Goal: Entertainment & Leisure: Consume media (video, audio)

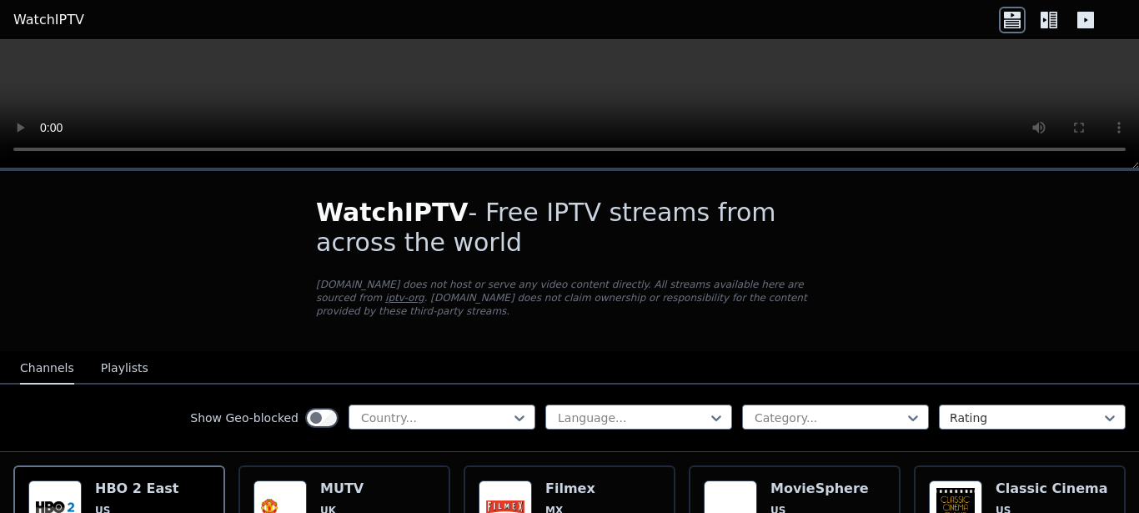
scroll to position [190, 0]
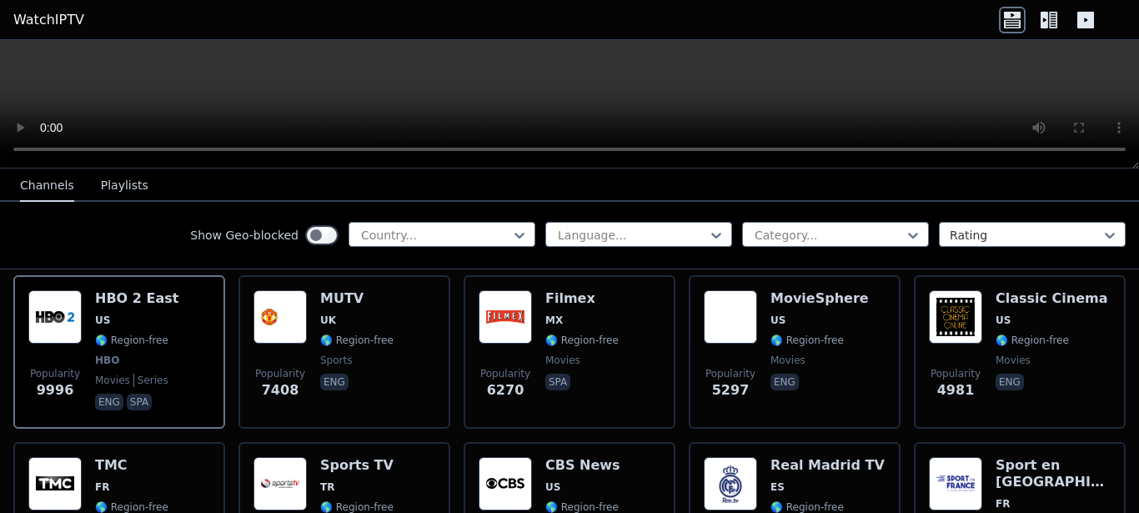
click at [123, 182] on button "Playlists" at bounding box center [125, 186] width 48 height 32
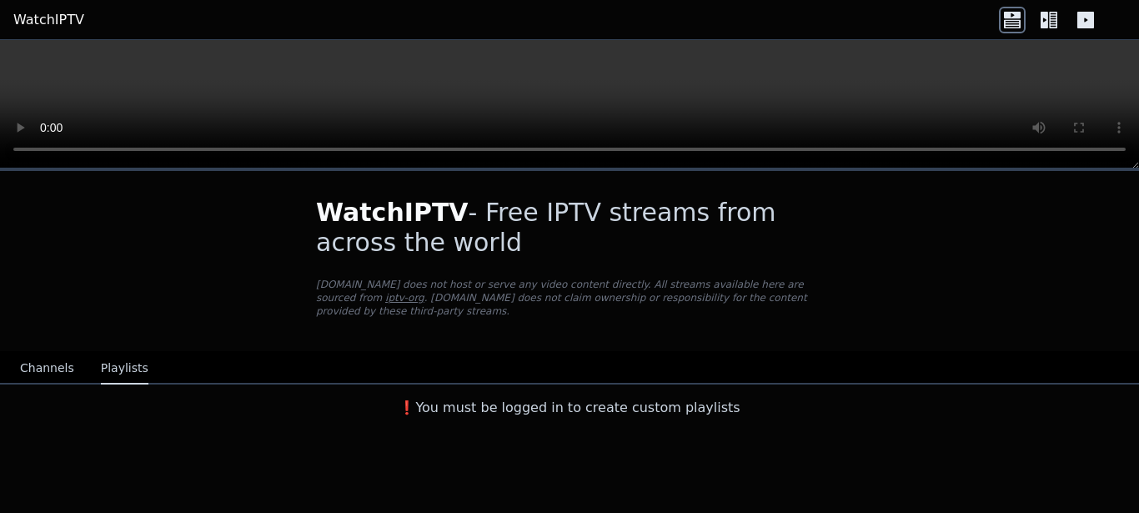
scroll to position [0, 0]
drag, startPoint x: 46, startPoint y: 363, endPoint x: 92, endPoint y: 322, distance: 61.4
click at [47, 363] on button "Channels" at bounding box center [47, 369] width 54 height 32
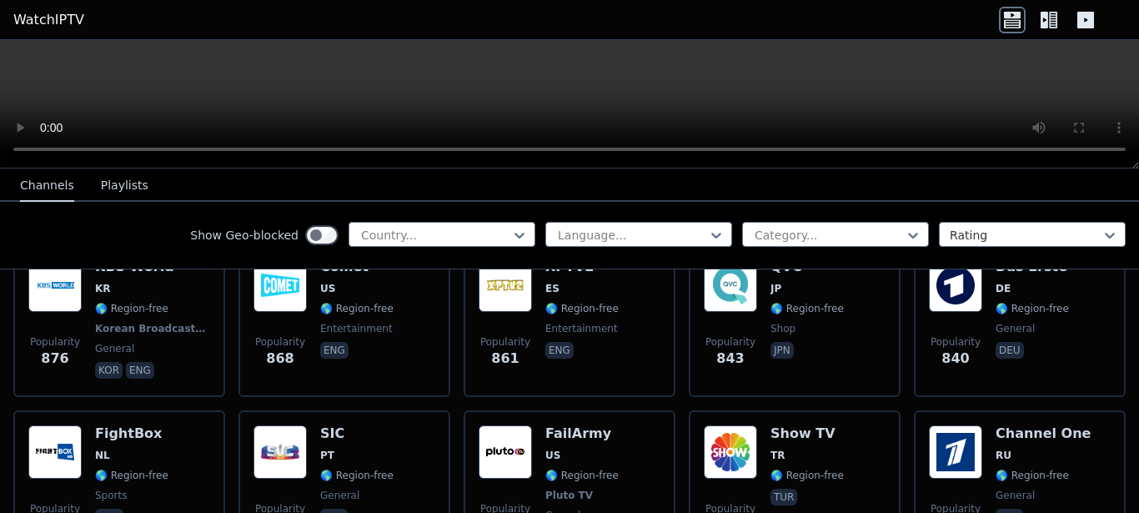
scroll to position [3422, 0]
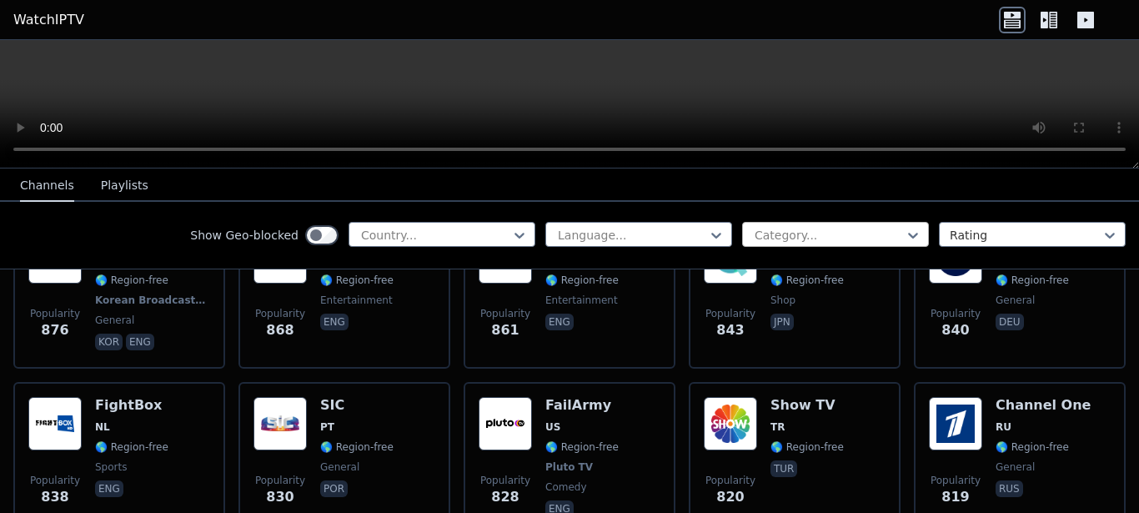
click at [798, 239] on div at bounding box center [829, 235] width 152 height 17
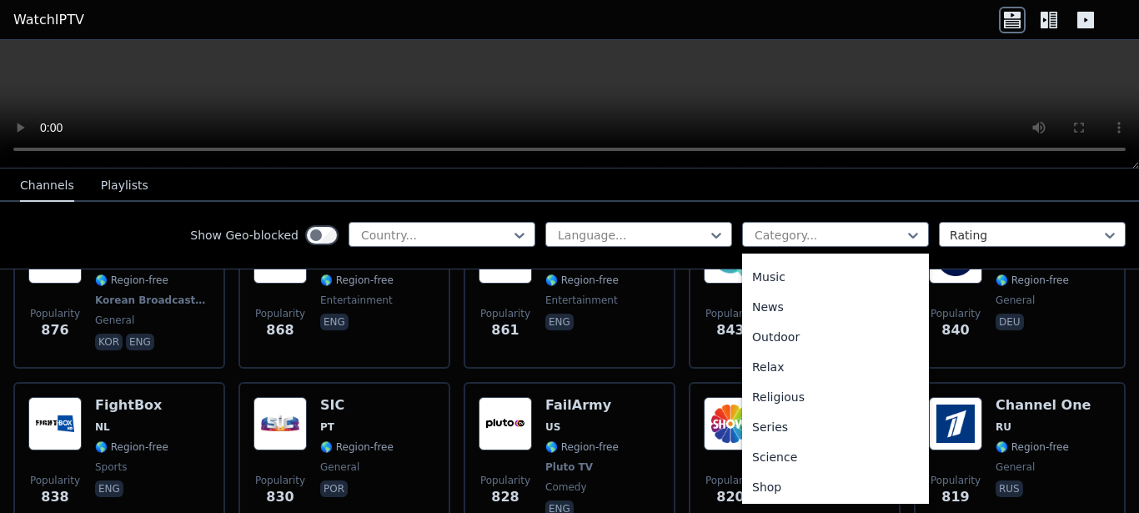
scroll to position [567, 0]
click at [777, 423] on div "Sports" at bounding box center [835, 425] width 187 height 30
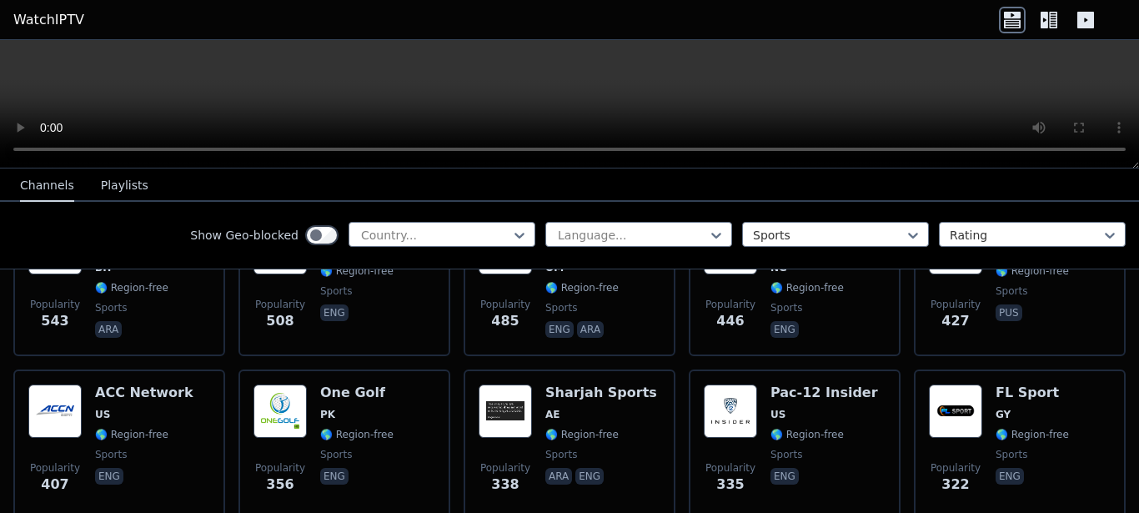
scroll to position [1426, 0]
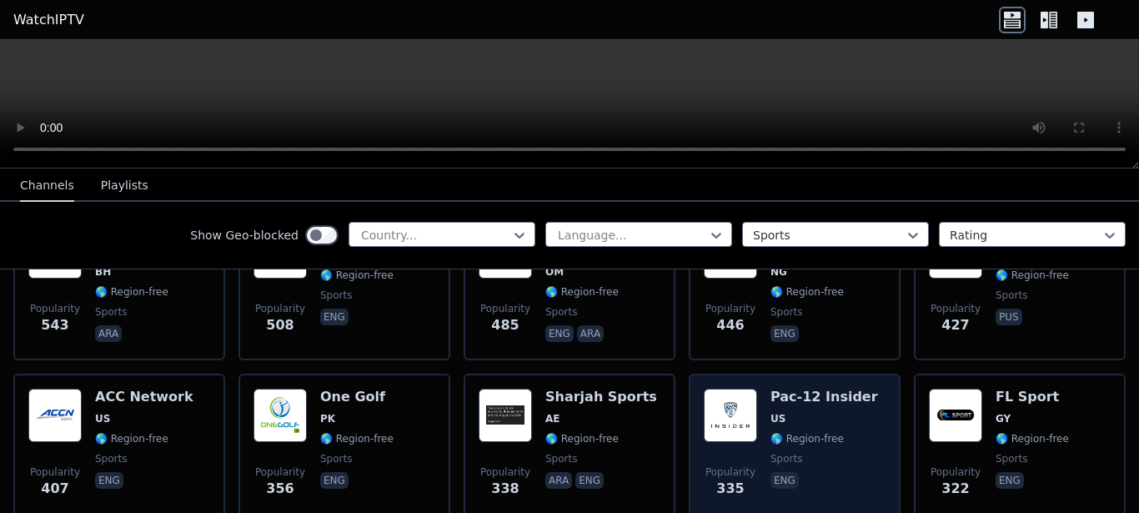
click at [728, 389] on img at bounding box center [730, 415] width 53 height 53
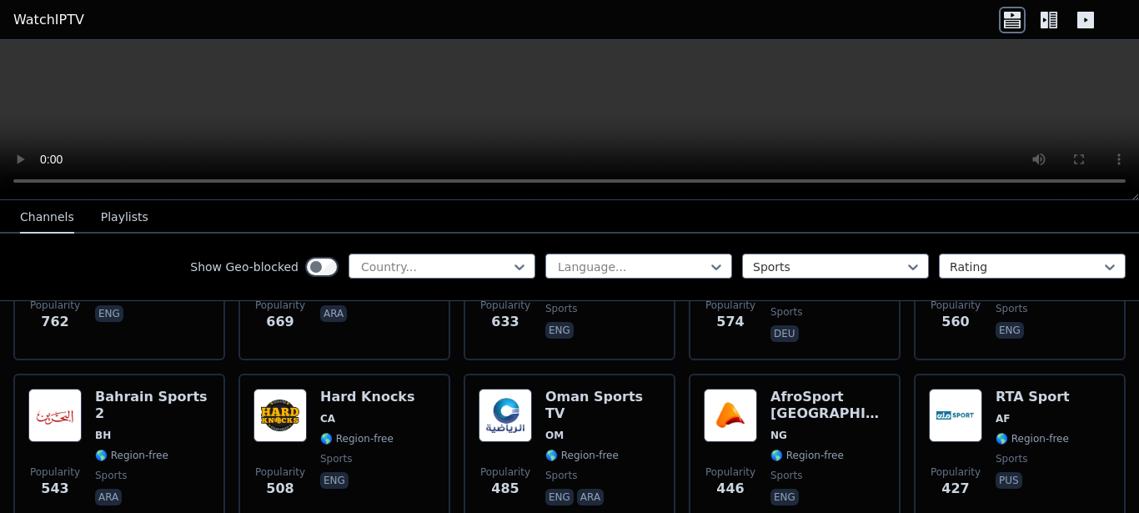
scroll to position [1236, 0]
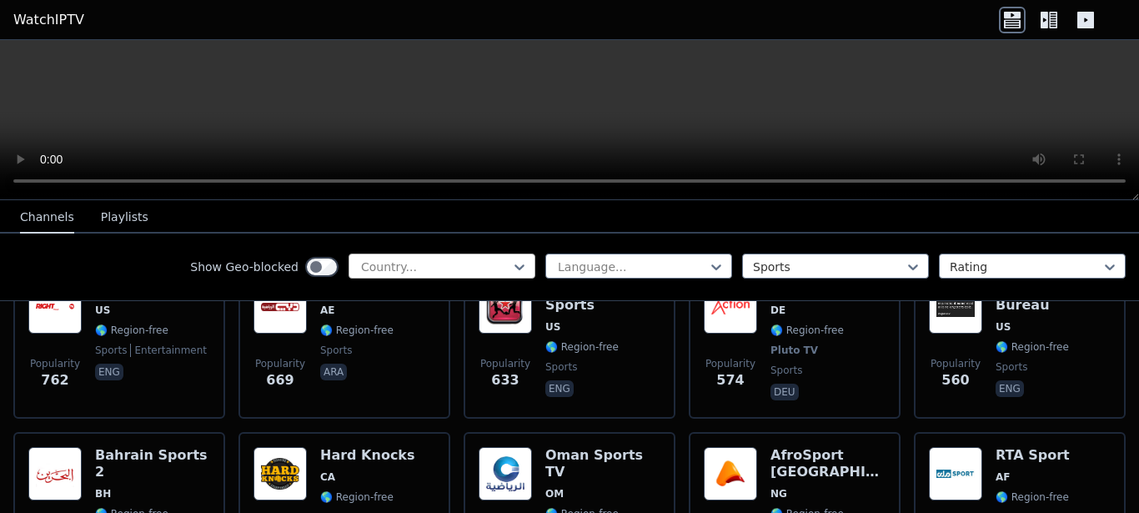
click at [465, 266] on div at bounding box center [435, 266] width 152 height 17
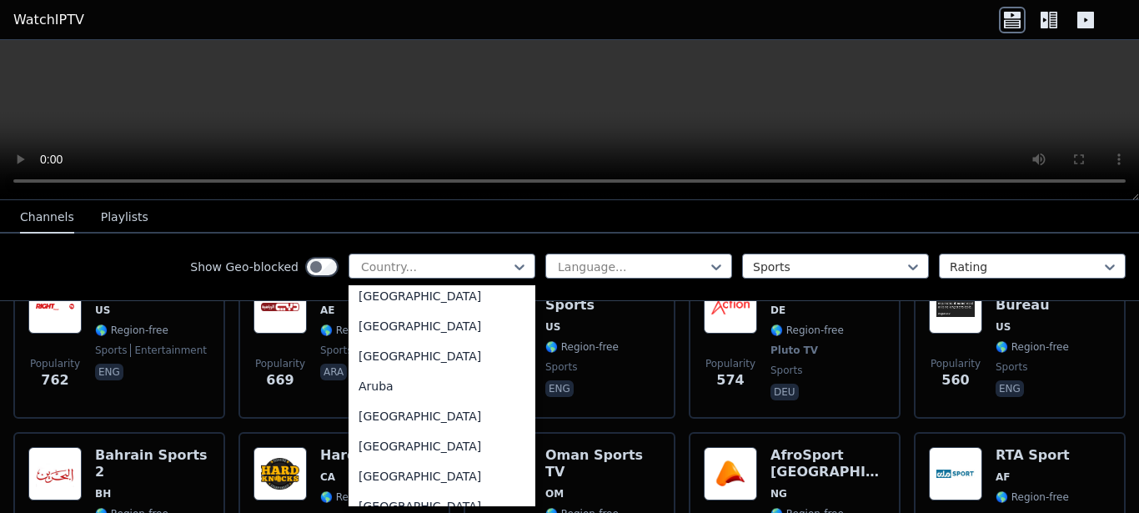
scroll to position [95, 0]
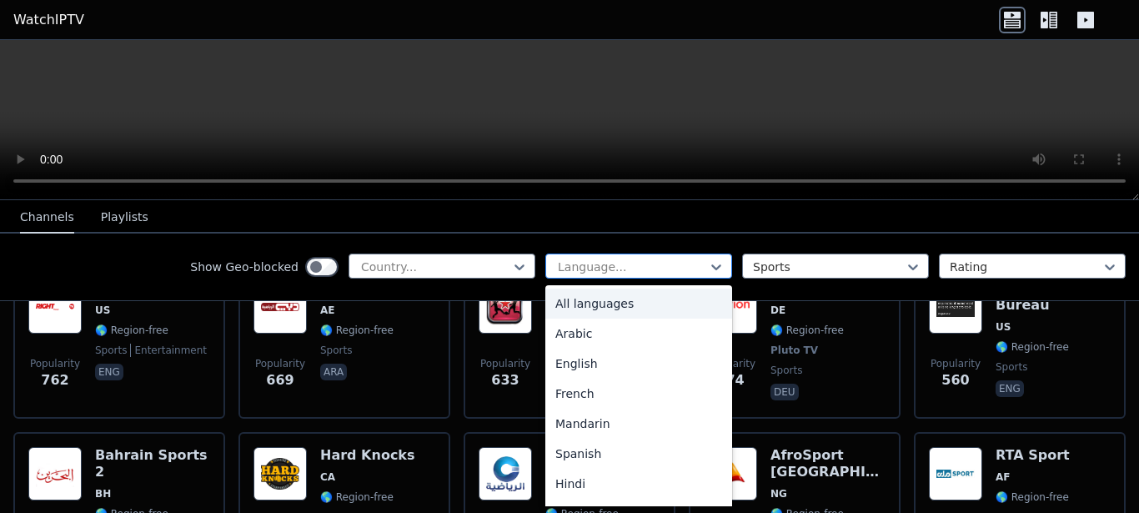
click at [619, 261] on div at bounding box center [632, 266] width 152 height 17
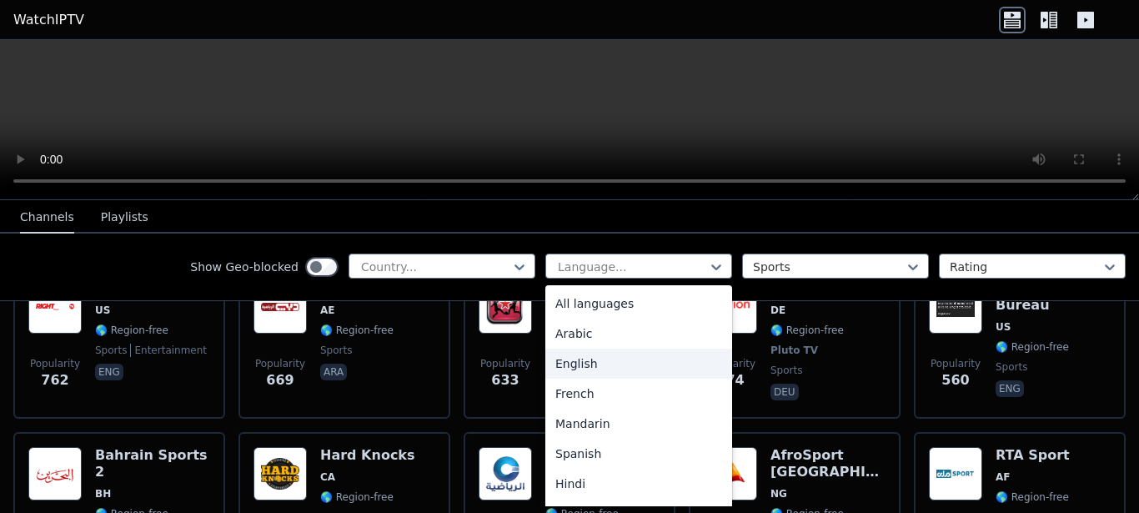
click at [580, 360] on div "English" at bounding box center [638, 364] width 187 height 30
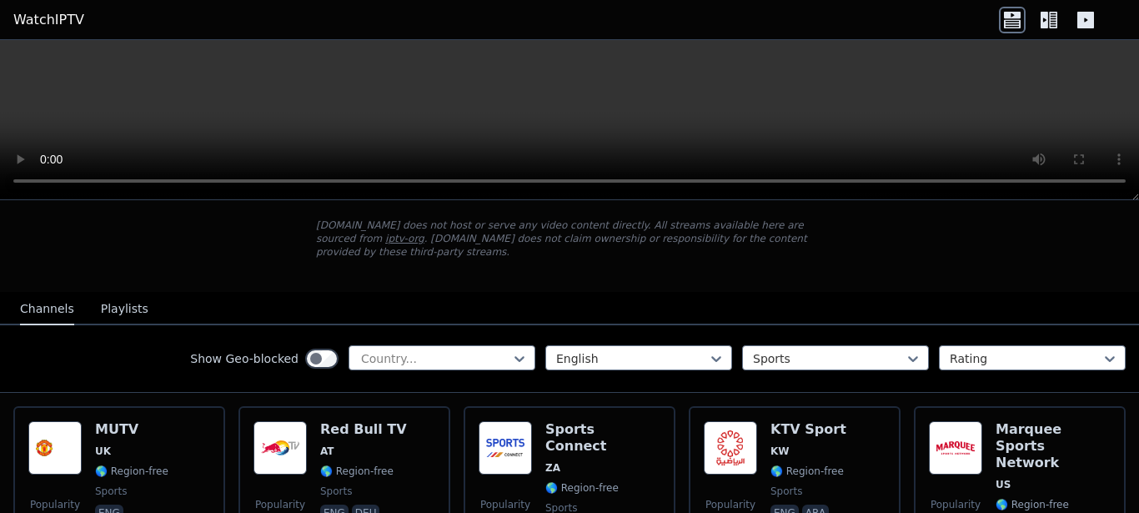
scroll to position [190, 0]
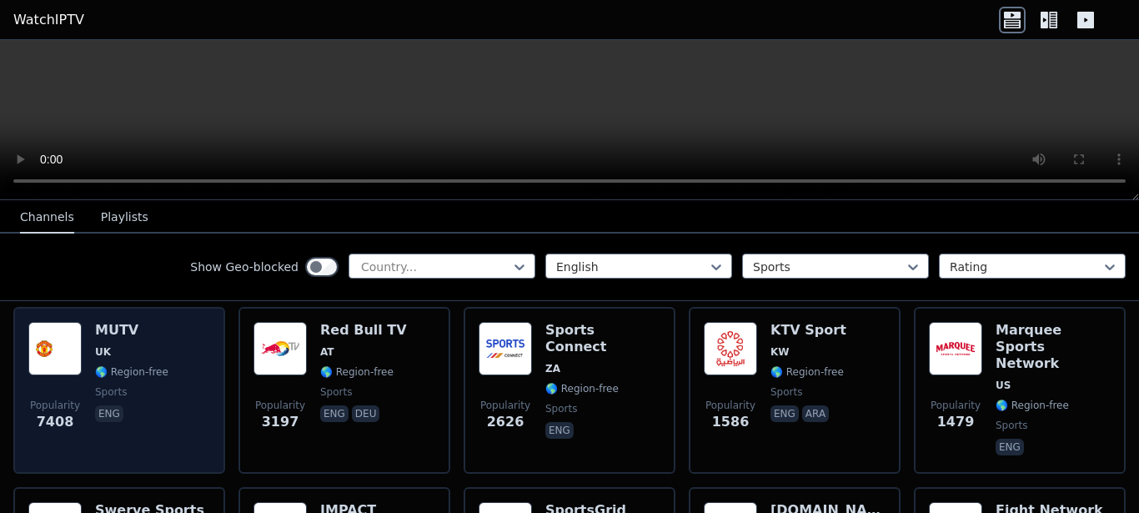
click at [60, 327] on img at bounding box center [54, 348] width 53 height 53
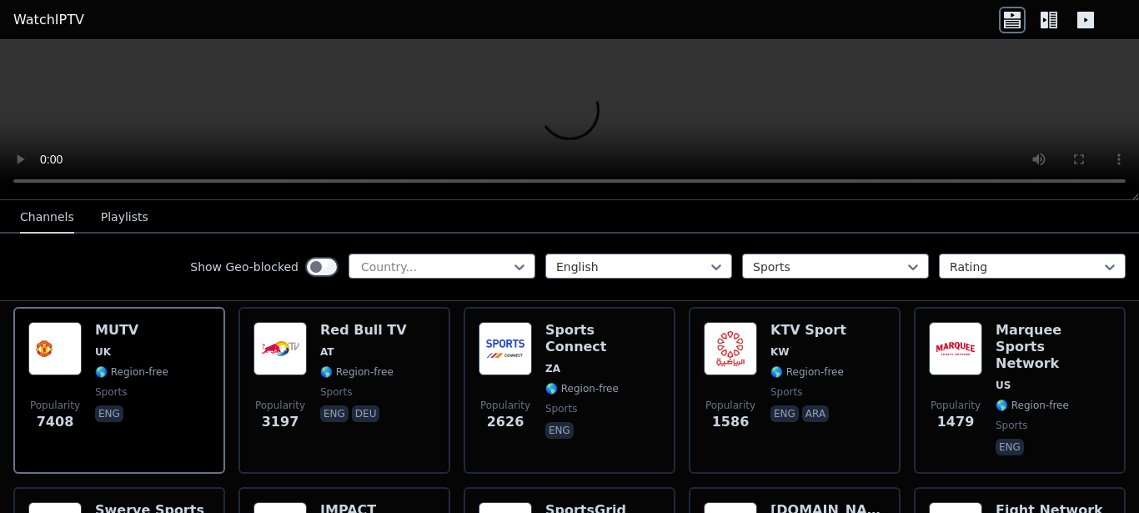
scroll to position [285, 0]
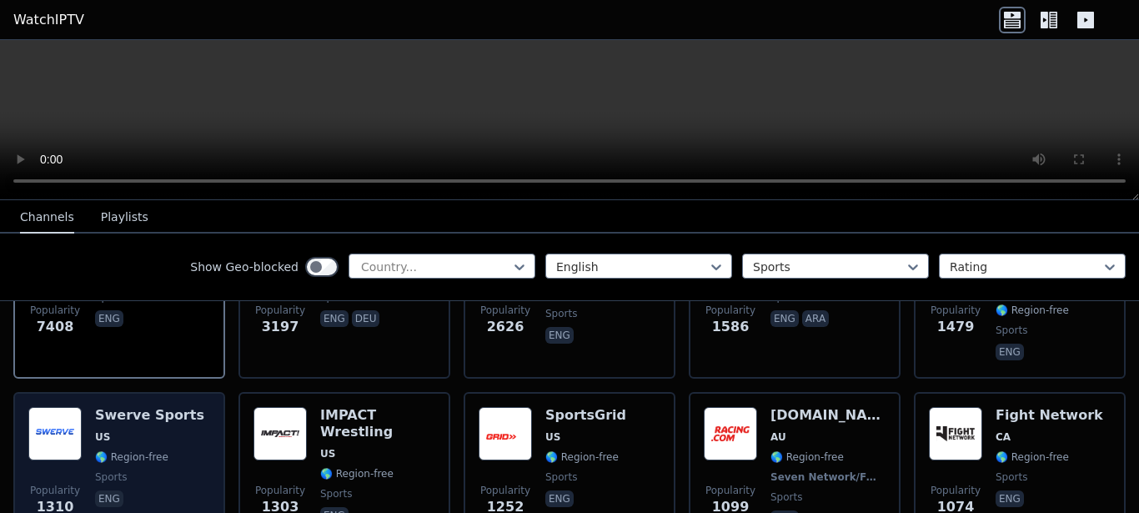
click at [75, 407] on img at bounding box center [54, 433] width 53 height 53
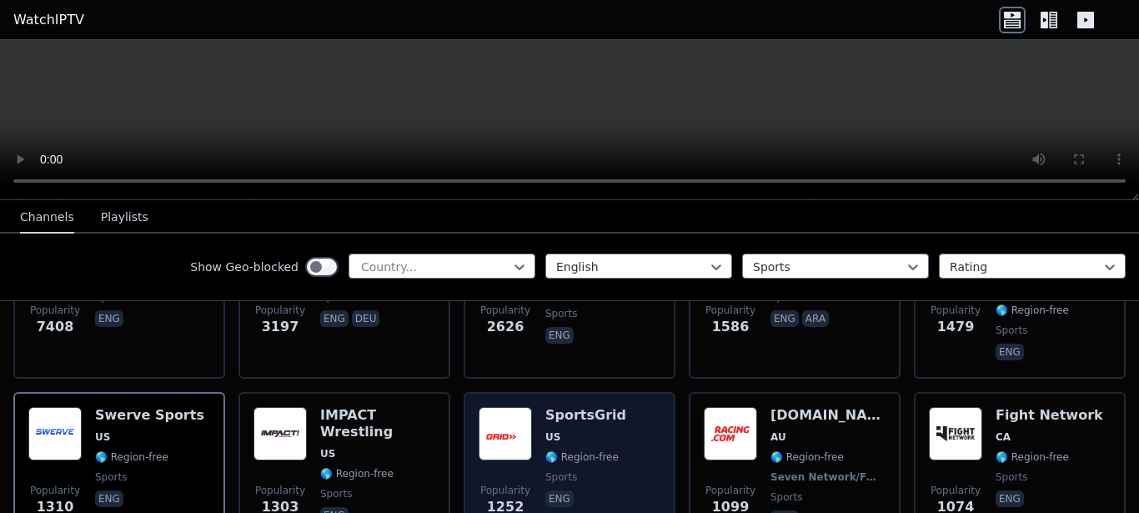
click at [503, 410] on img at bounding box center [505, 433] width 53 height 53
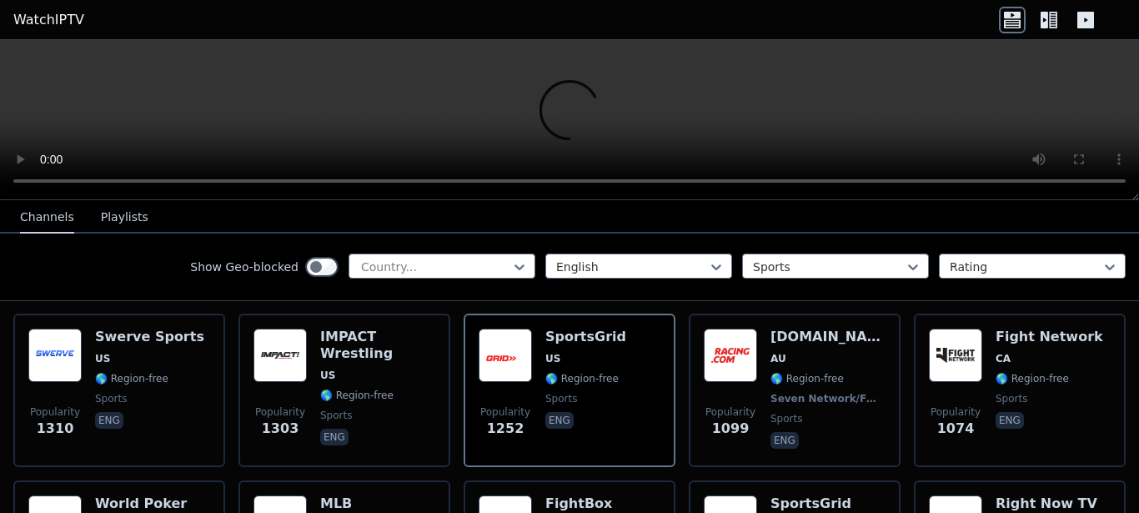
scroll to position [475, 0]
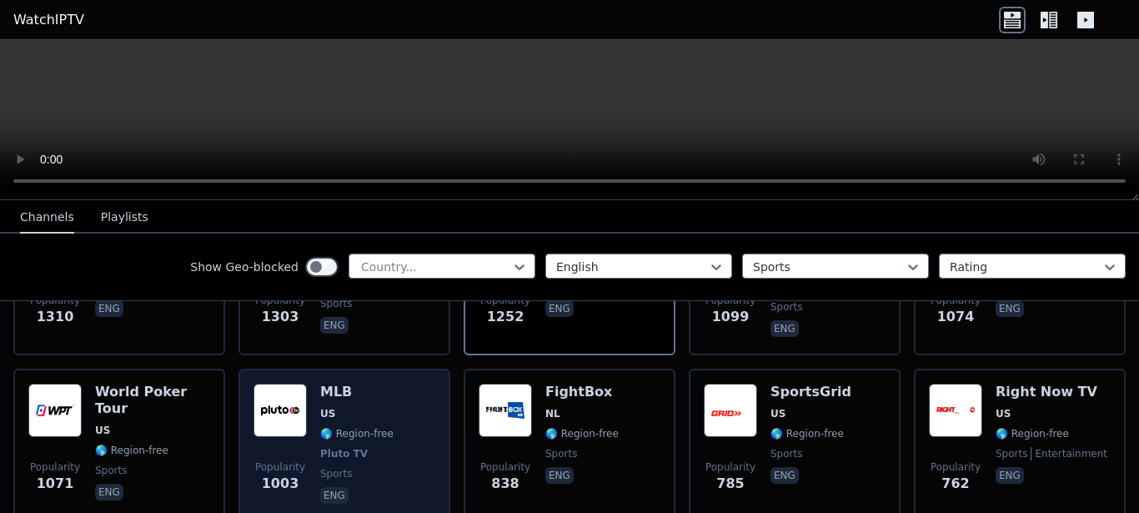
click at [259, 384] on img at bounding box center [279, 410] width 53 height 53
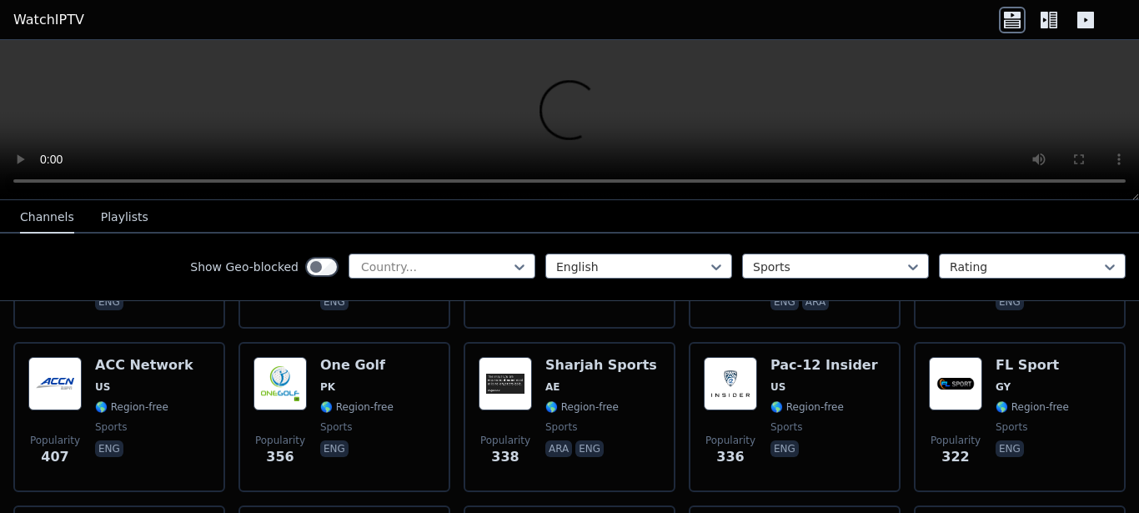
scroll to position [856, 0]
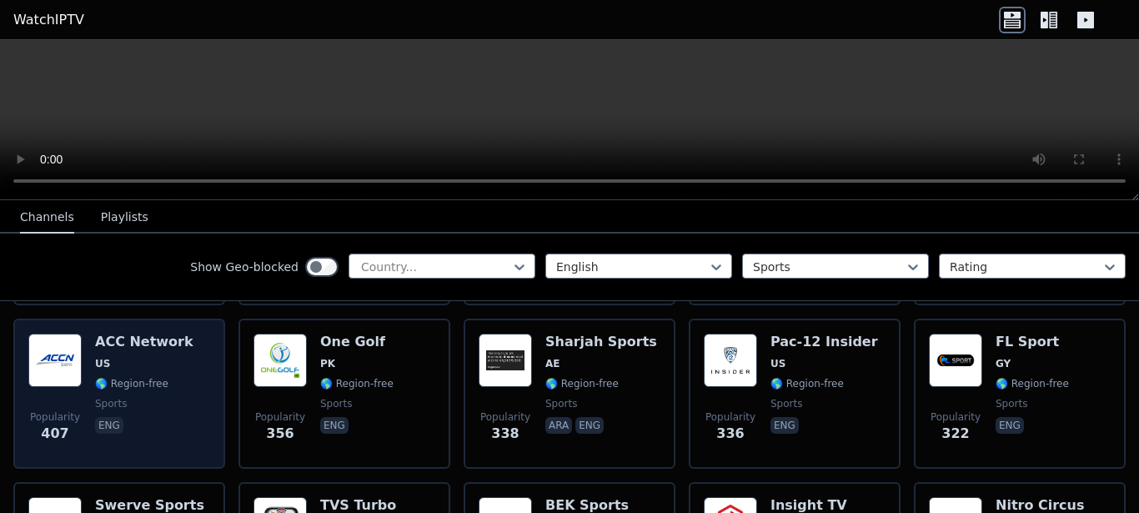
click at [64, 334] on img at bounding box center [54, 360] width 53 height 53
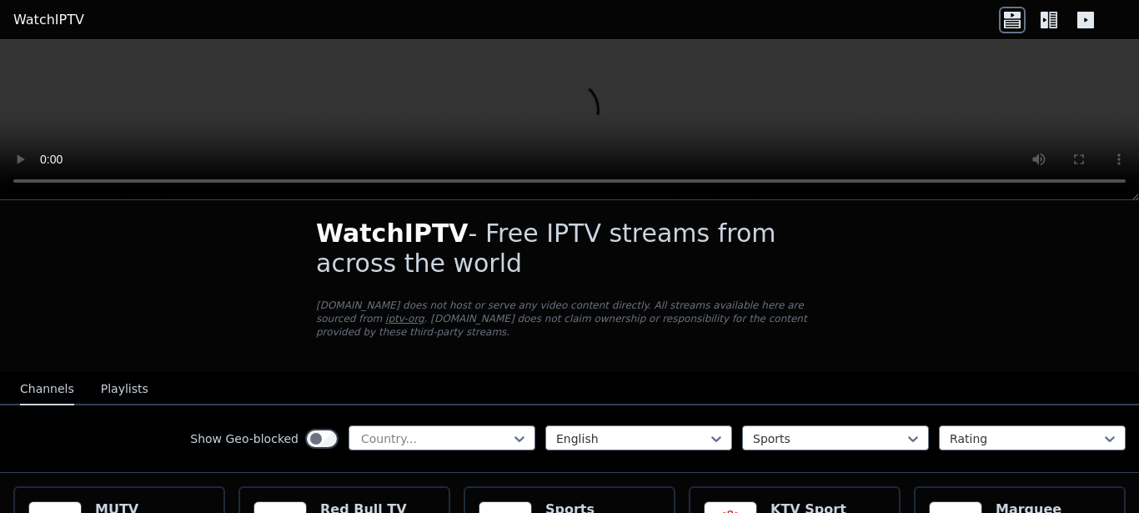
scroll to position [0, 0]
